Goal: Transaction & Acquisition: Purchase product/service

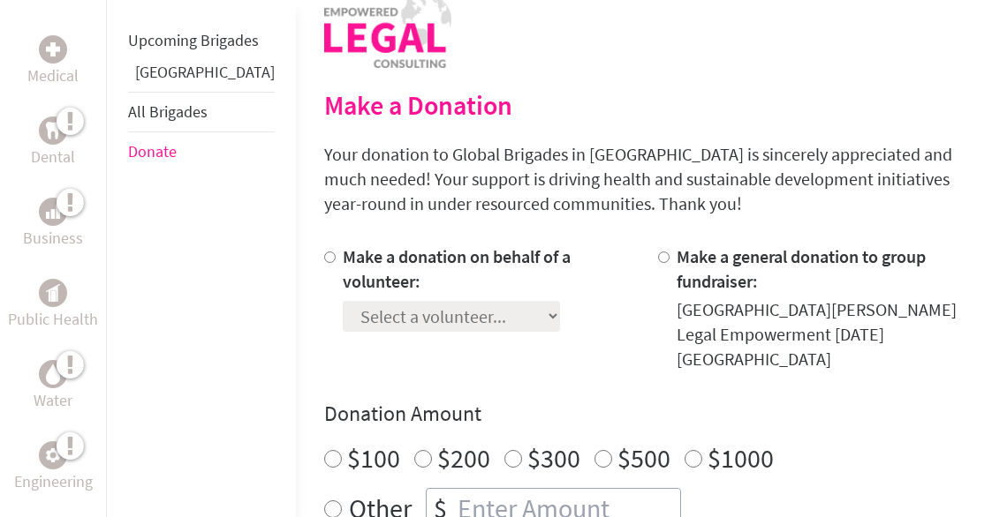
scroll to position [416, 0]
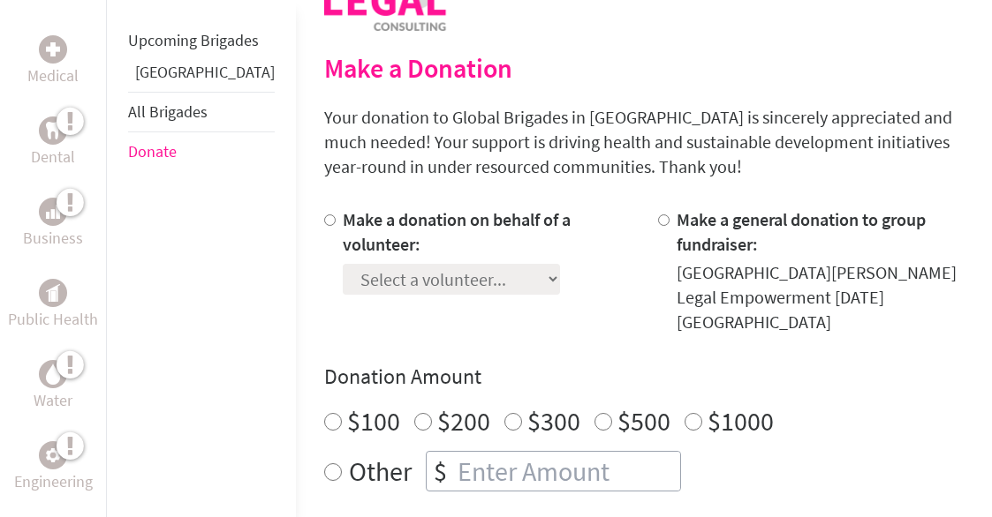
click at [324, 224] on input "Make a donation on behalf of a volunteer:" at bounding box center [329, 220] width 11 height 11
radio input "true"
click at [449, 264] on select "Select a volunteer... [PERSON_NAME] [PERSON_NAME] [PERSON_NAME] [PERSON_NAME] […" at bounding box center [451, 279] width 217 height 31
select select "AD67C59C-46C8-11F0-B8AC-42010A400003"
click at [343, 264] on select "Select a volunteer... [PERSON_NAME] [PERSON_NAME] [PERSON_NAME] [PERSON_NAME] […" at bounding box center [451, 279] width 217 height 31
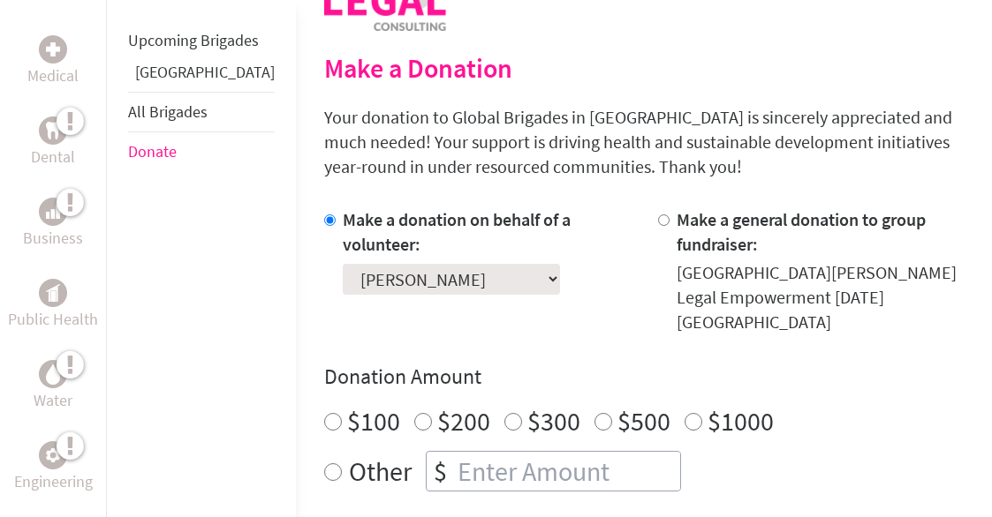
click at [324, 413] on input "$100" at bounding box center [333, 422] width 18 height 18
radio input "true"
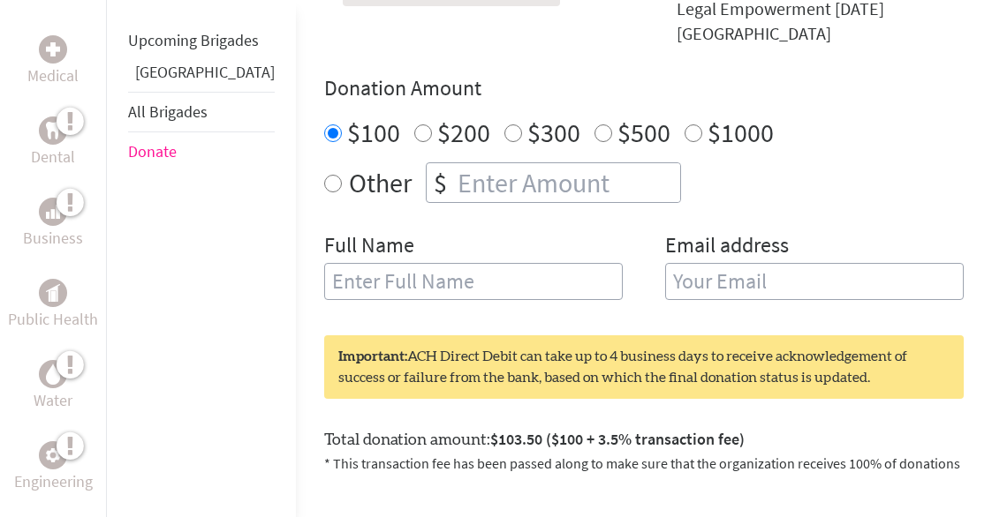
scroll to position [720, 0]
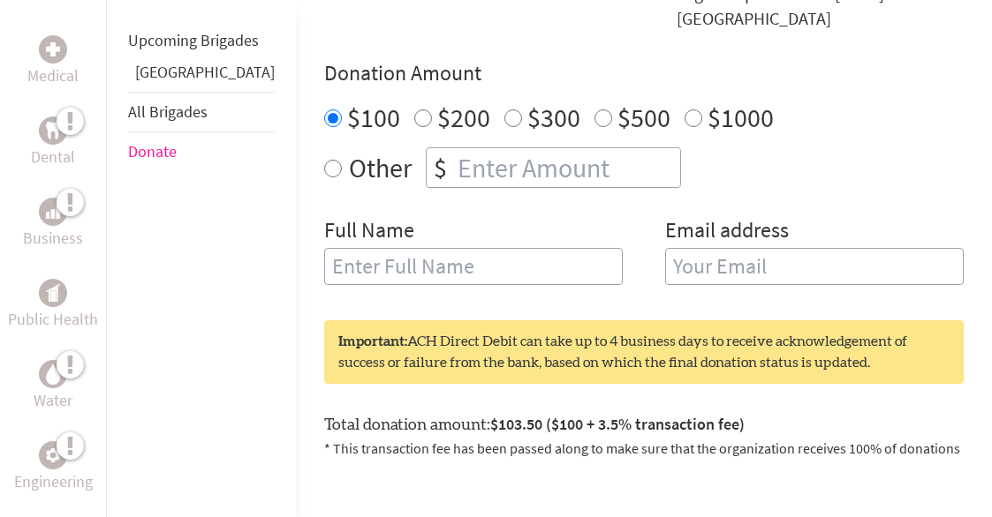
click at [324, 248] on input "text" at bounding box center [473, 266] width 298 height 37
click at [334, 248] on input "Victoria" at bounding box center [473, 266] width 298 height 37
type input "[PERSON_NAME]"
click at [665, 248] on input "email" at bounding box center [814, 266] width 298 height 37
type input "[EMAIL_ADDRESS][PERSON_NAME][DOMAIN_NAME]"
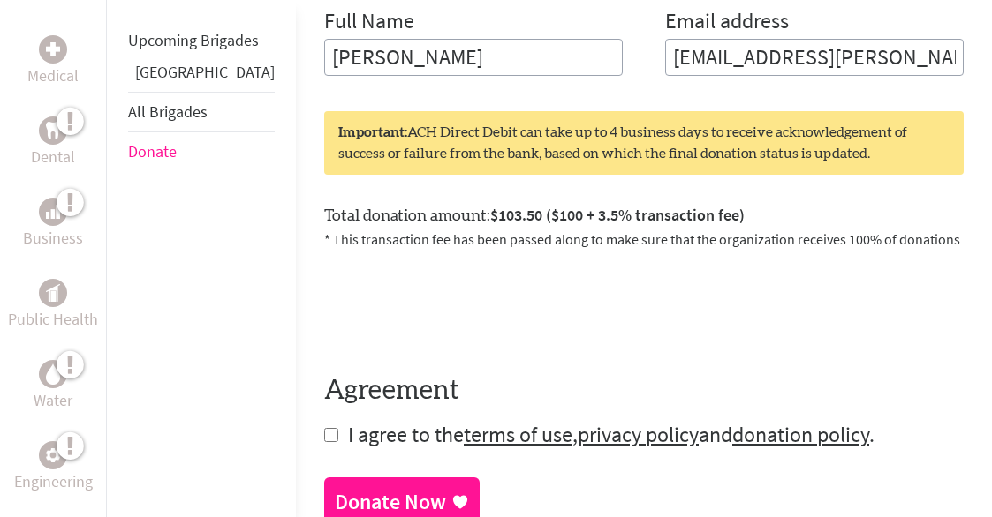
scroll to position [944, 0]
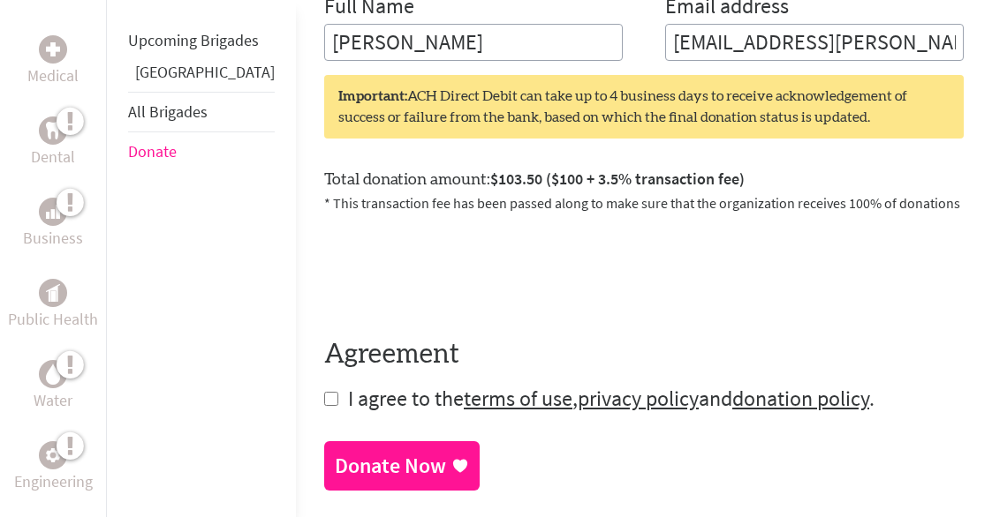
click at [324, 392] on input "checkbox" at bounding box center [331, 399] width 14 height 14
checkbox input "true"
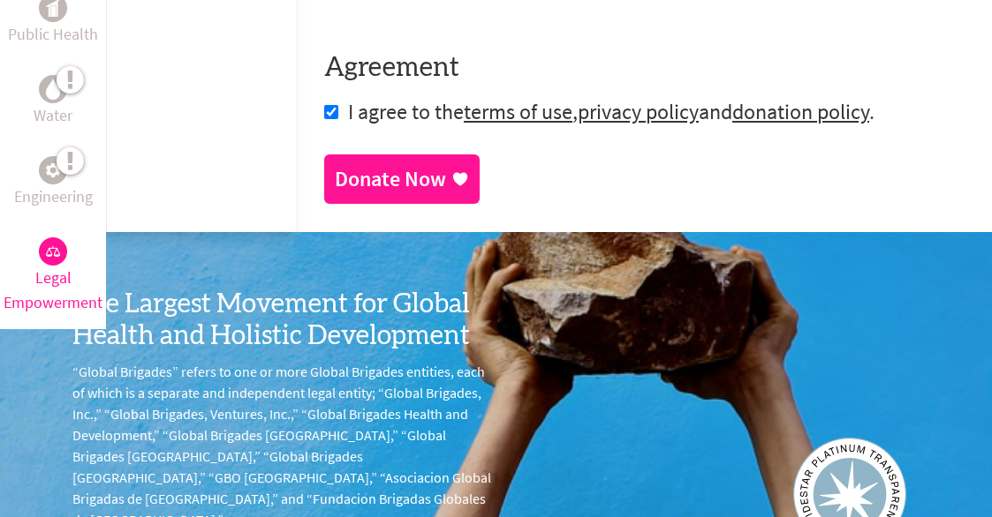
scroll to position [1225, 0]
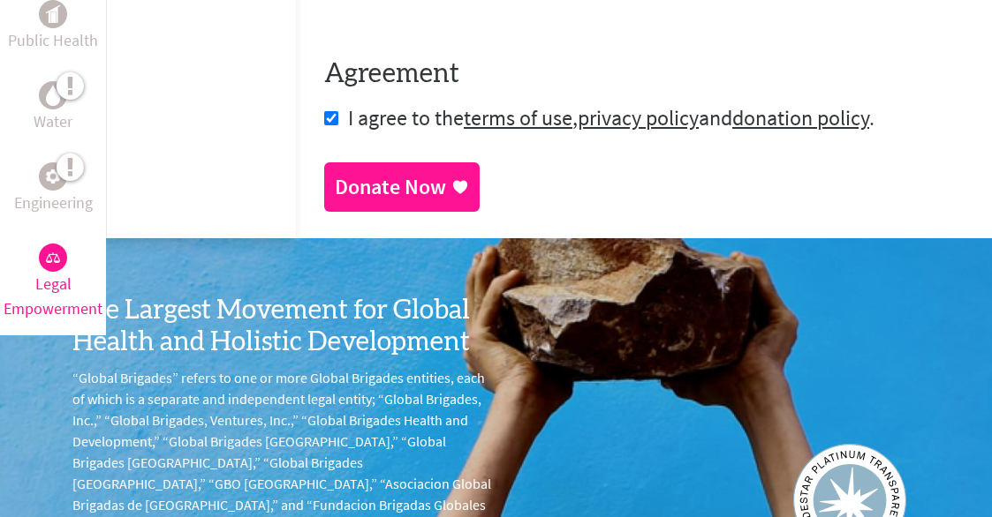
click at [335, 173] on div "Donate Now" at bounding box center [390, 187] width 111 height 28
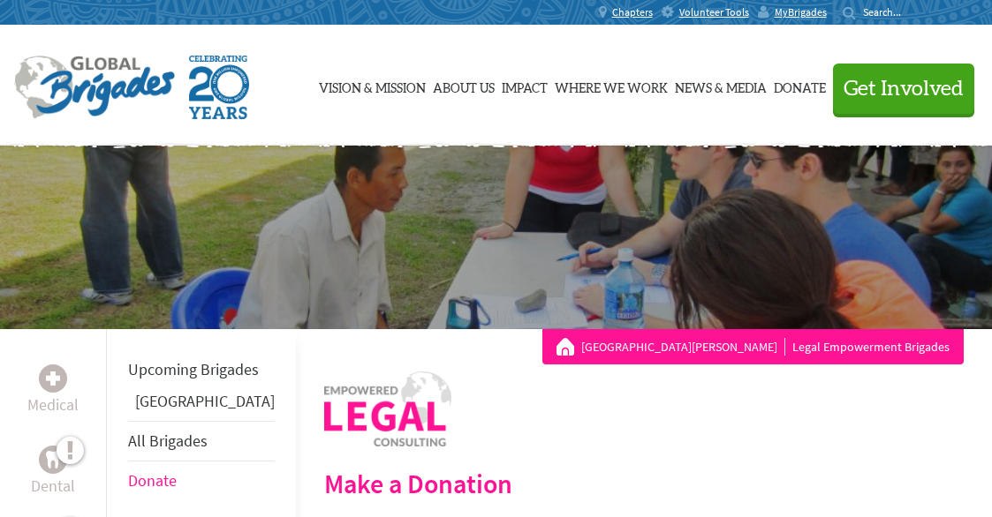
scroll to position [75, 0]
